Goal: Information Seeking & Learning: Stay updated

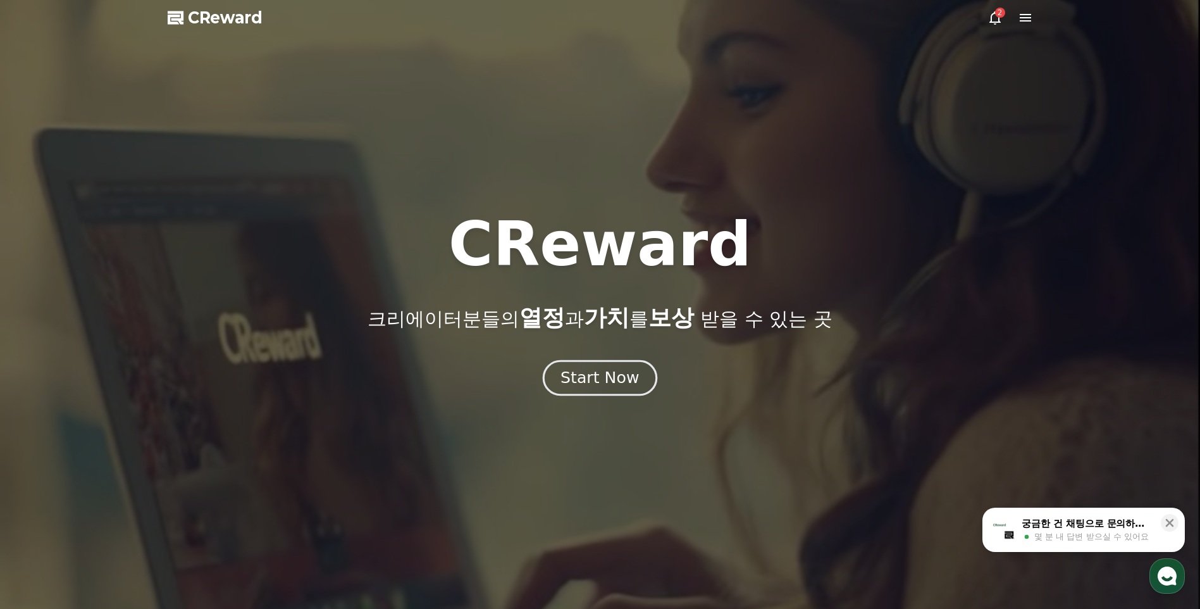
click at [587, 365] on button "Start Now" at bounding box center [600, 378] width 115 height 36
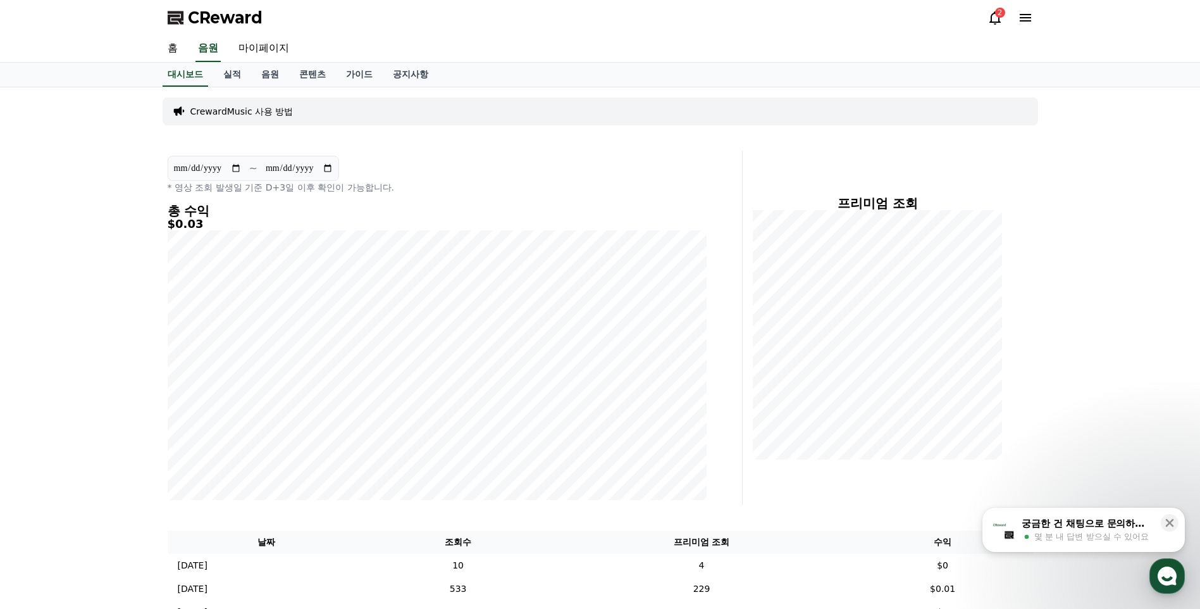
click at [956, 21] on icon at bounding box center [995, 17] width 11 height 13
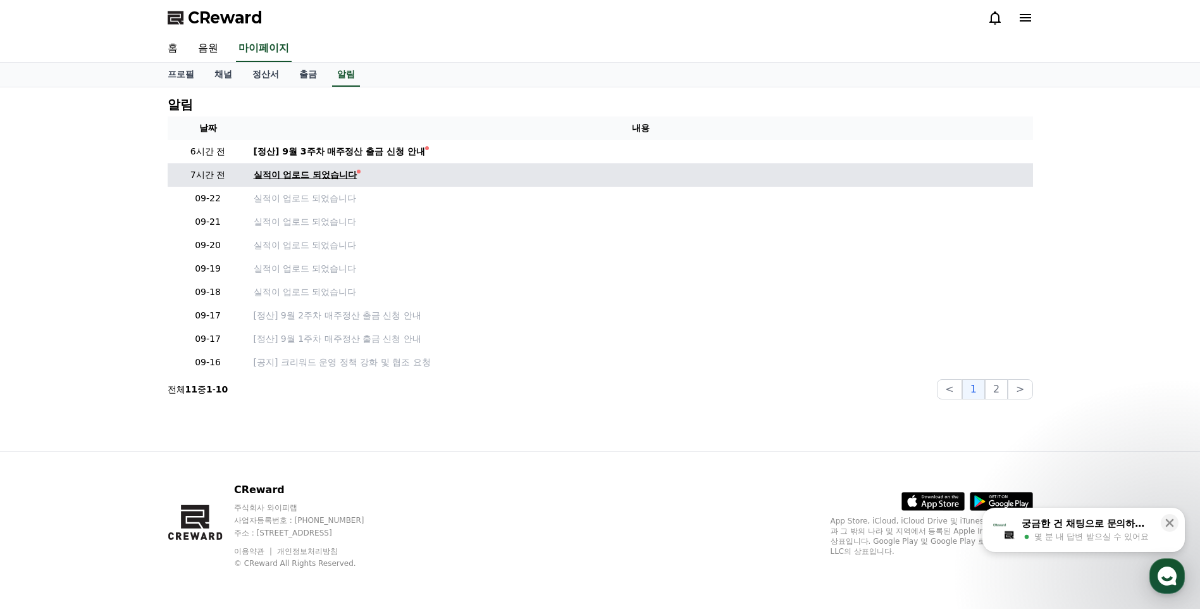
click at [315, 174] on div "실적이 업로드 되었습니다" at bounding box center [306, 174] width 104 height 13
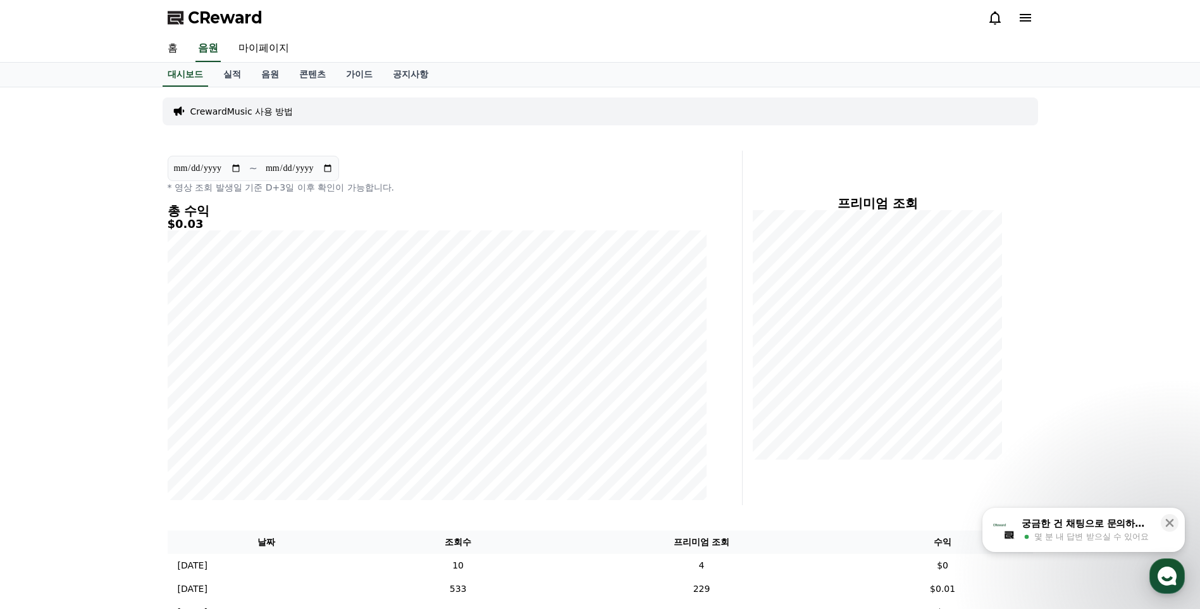
click at [956, 14] on icon at bounding box center [995, 17] width 15 height 15
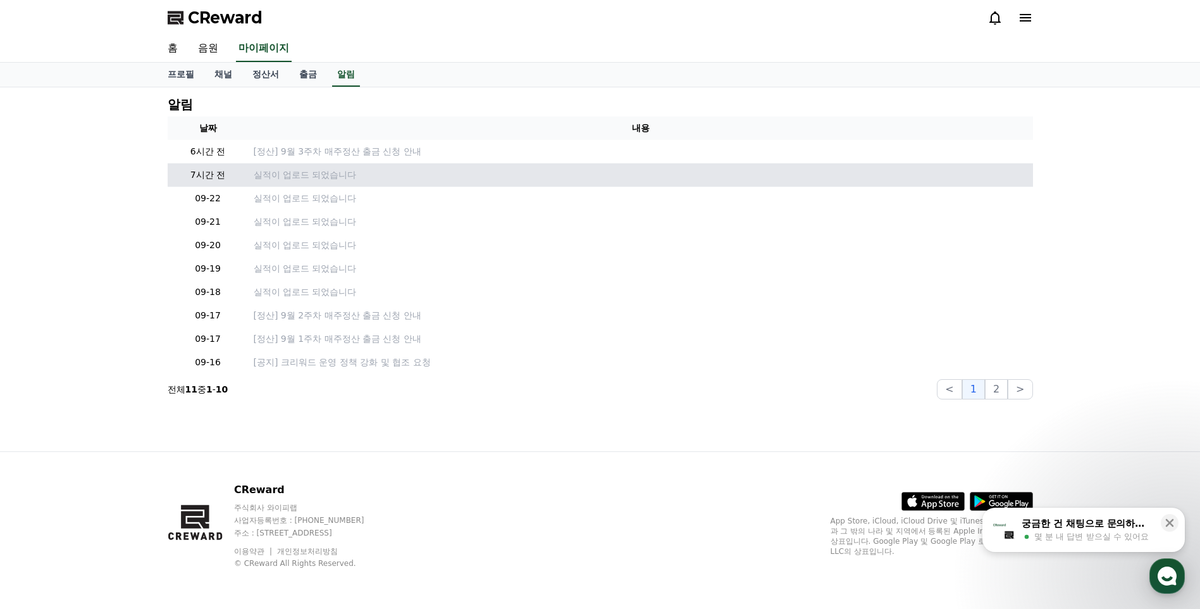
click at [311, 167] on td "실적이 업로드 되었습니다" at bounding box center [641, 174] width 785 height 23
click at [313, 170] on p "실적이 업로드 되었습니다" at bounding box center [641, 174] width 775 height 13
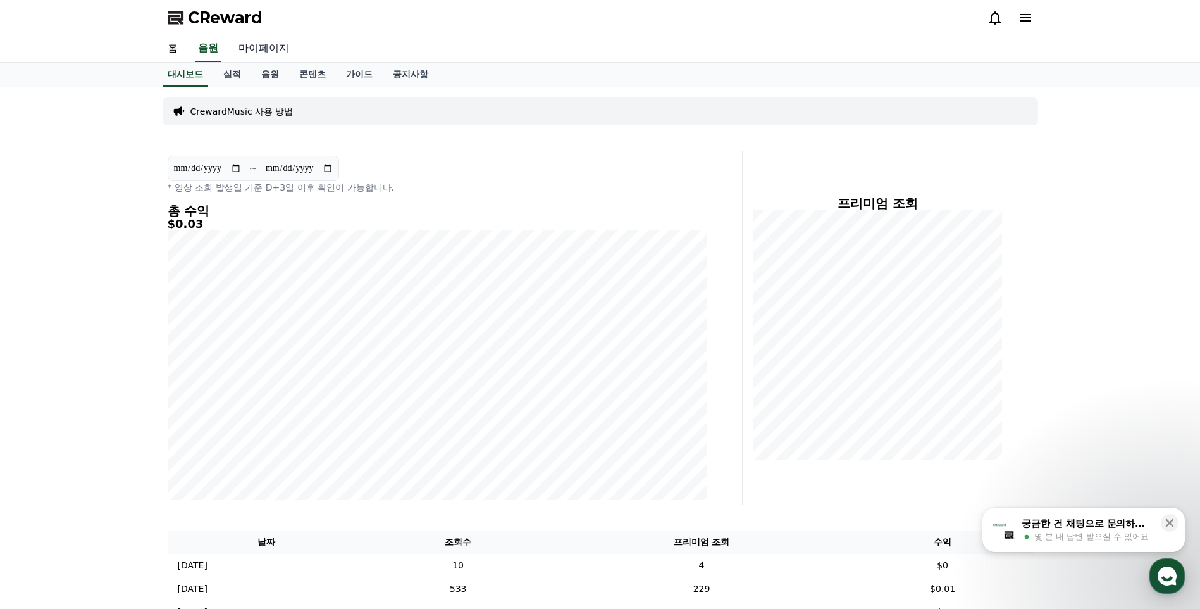
click at [278, 44] on link "마이페이지" at bounding box center [263, 48] width 71 height 27
select select "**********"
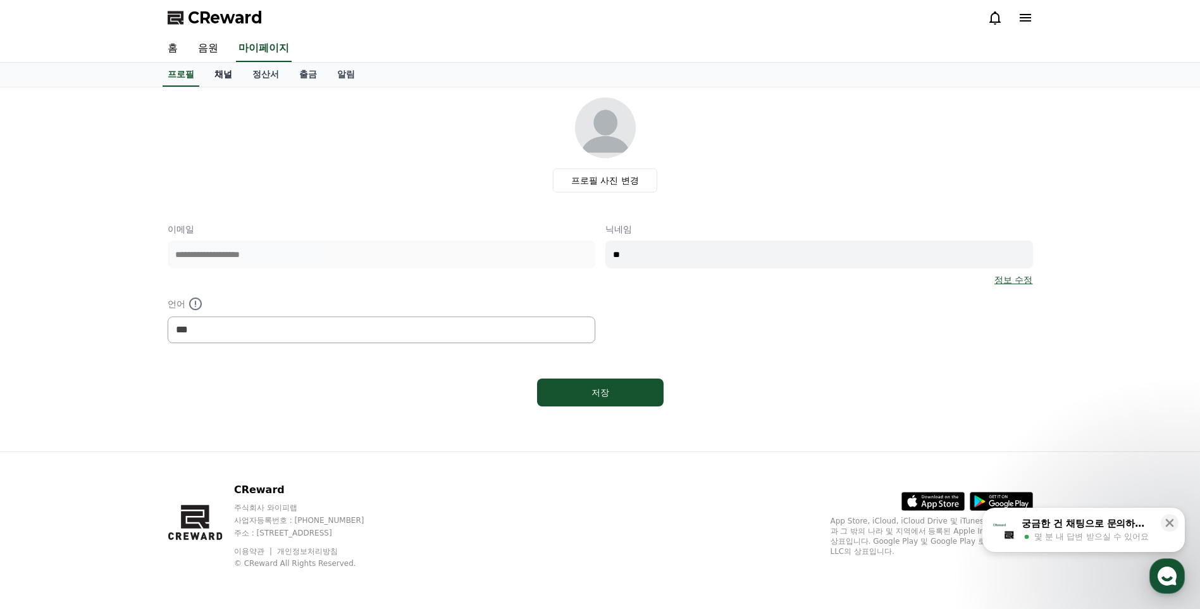
click at [228, 78] on link "채널" at bounding box center [223, 75] width 38 height 24
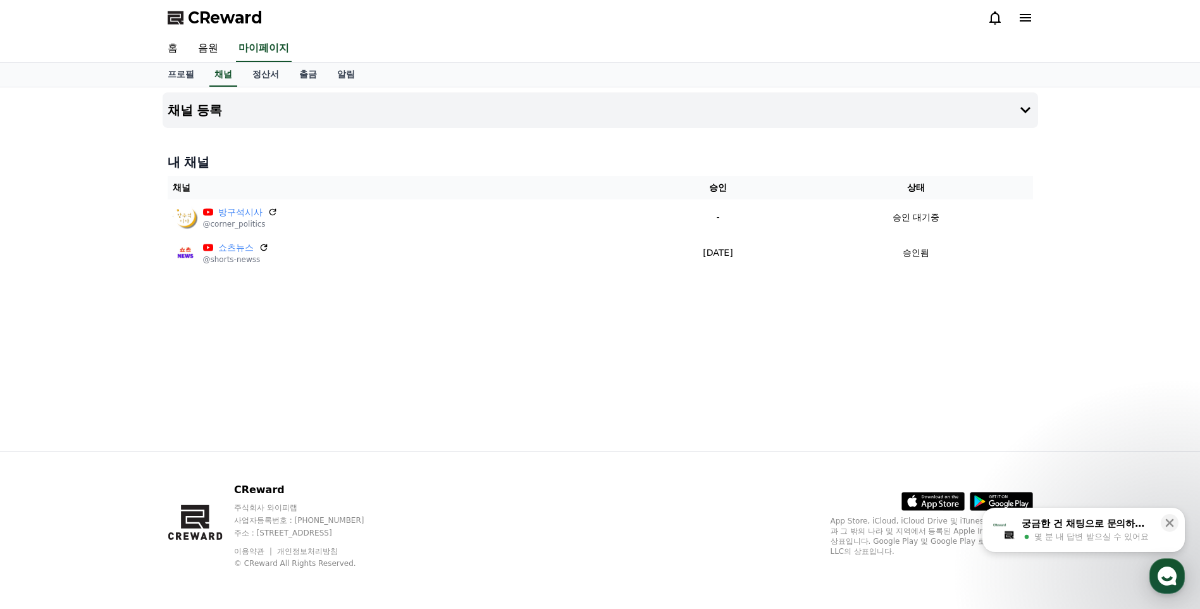
click at [956, 22] on icon at bounding box center [995, 17] width 11 height 13
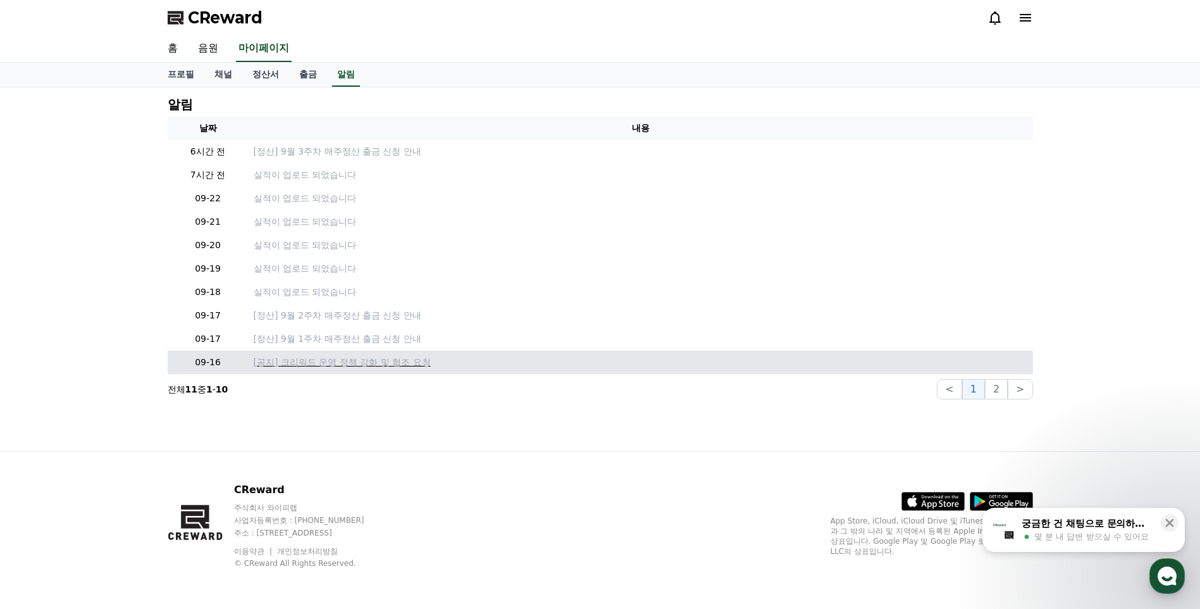
click at [356, 368] on p "[공지] 크리워드 운영 정책 강화 및 협조 요청" at bounding box center [641, 362] width 775 height 13
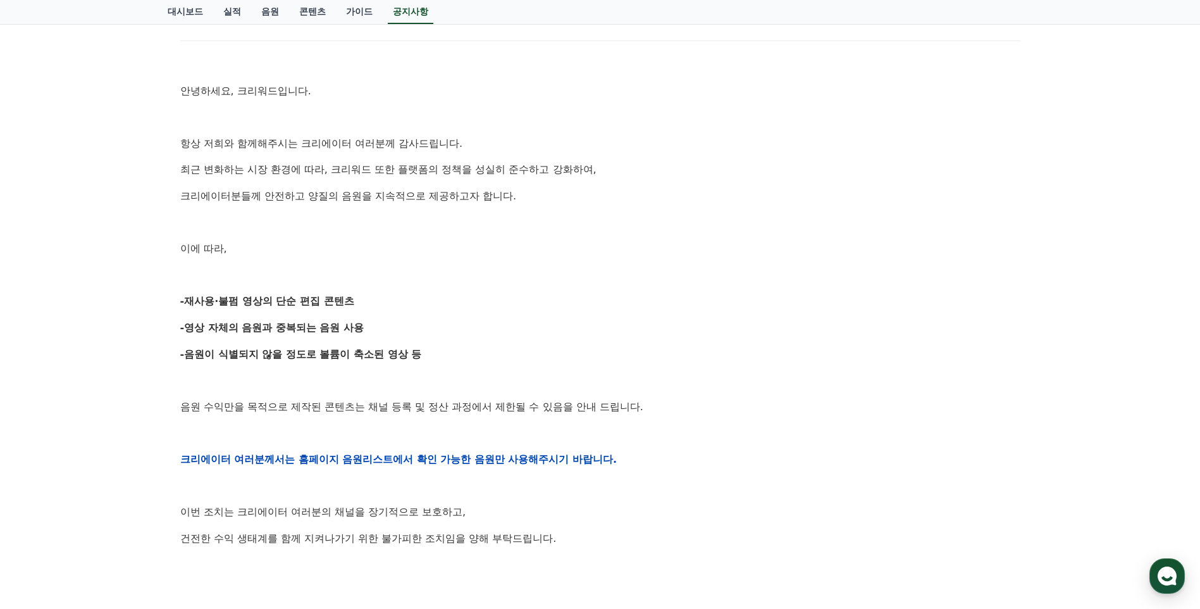
scroll to position [190, 0]
